Goal: Transaction & Acquisition: Register for event/course

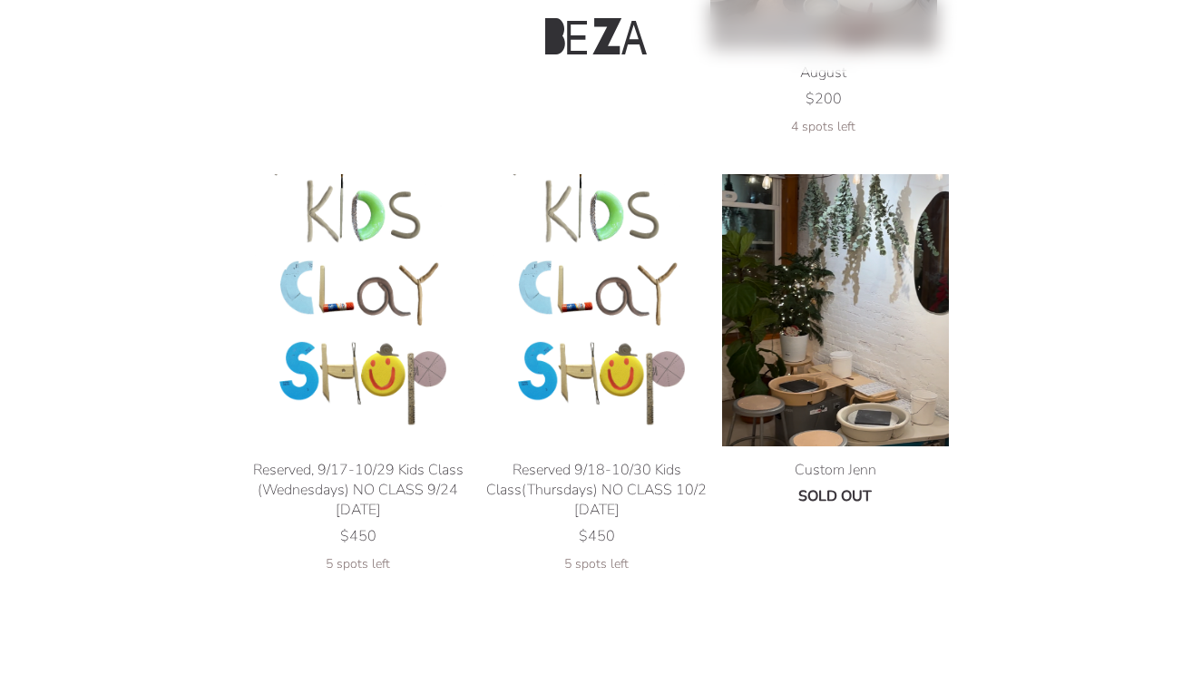
scroll to position [869, 0]
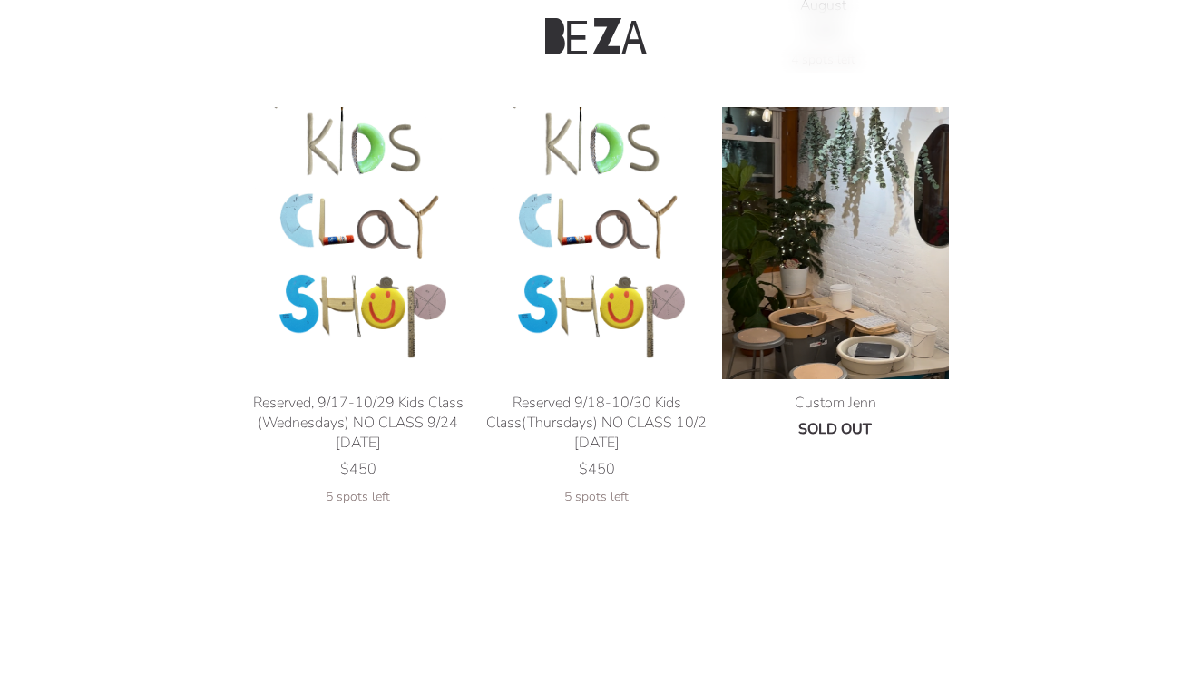
click at [835, 311] on img at bounding box center [835, 243] width 227 height 272
click at [356, 229] on img at bounding box center [358, 243] width 227 height 272
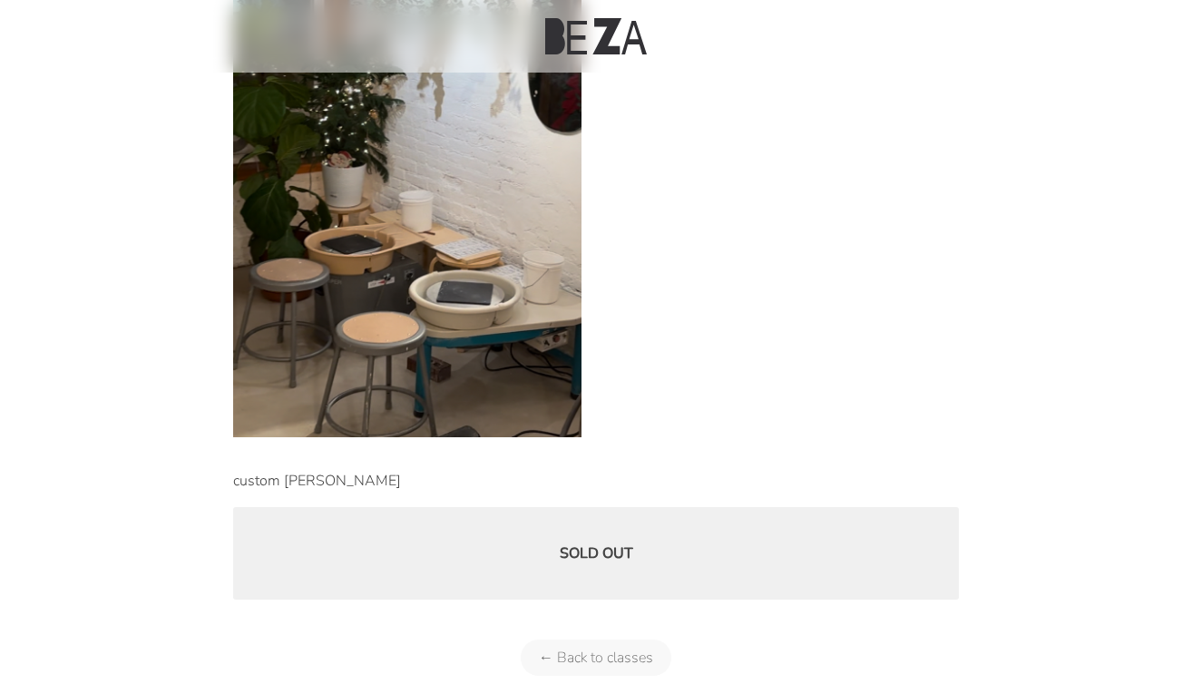
scroll to position [642, 0]
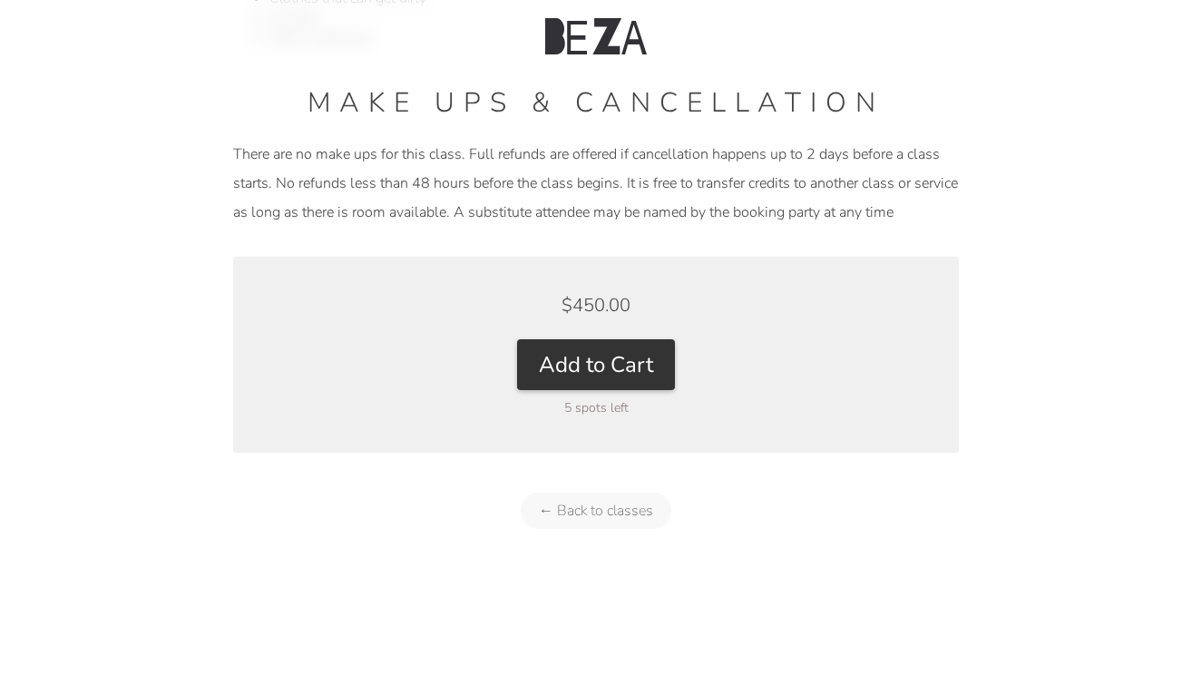
scroll to position [1548, 0]
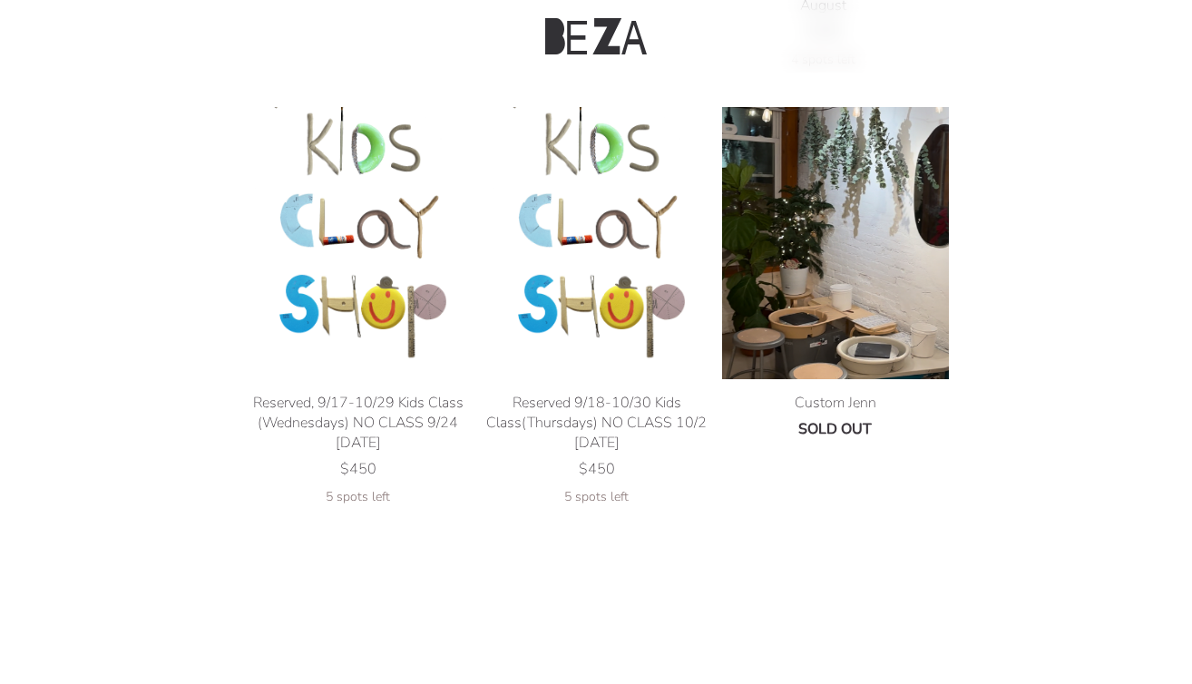
scroll to position [869, 0]
click at [591, 305] on img at bounding box center [596, 243] width 227 height 272
